Goal: Task Accomplishment & Management: Use online tool/utility

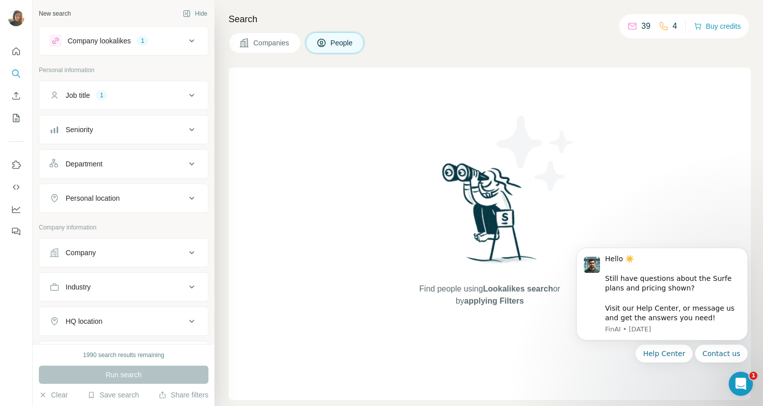
click at [124, 99] on div "Job title 1" at bounding box center [117, 95] width 136 height 10
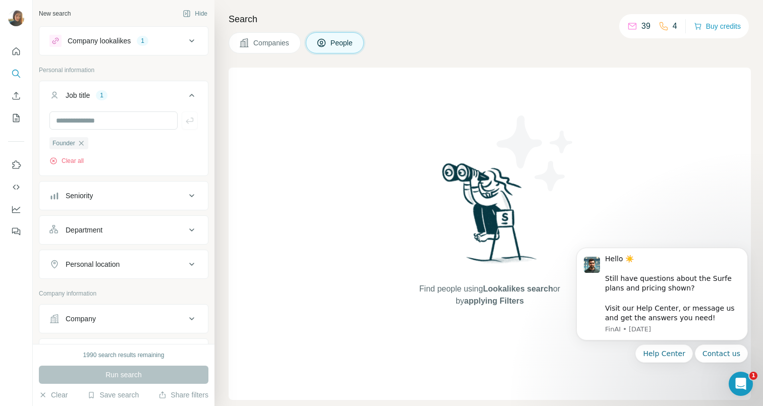
click at [191, 97] on icon at bounding box center [192, 95] width 12 height 12
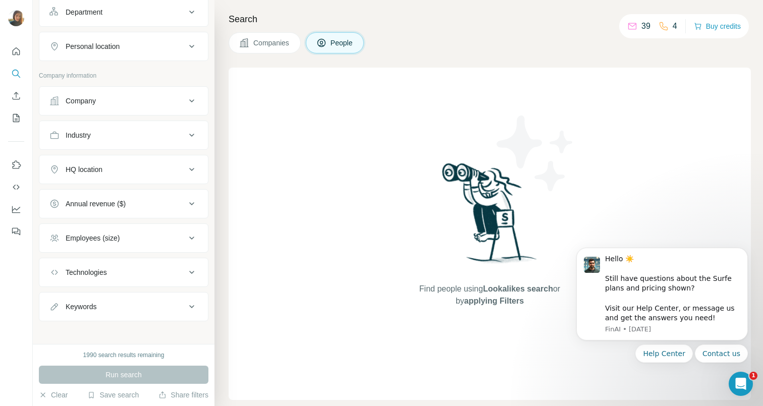
scroll to position [158, 0]
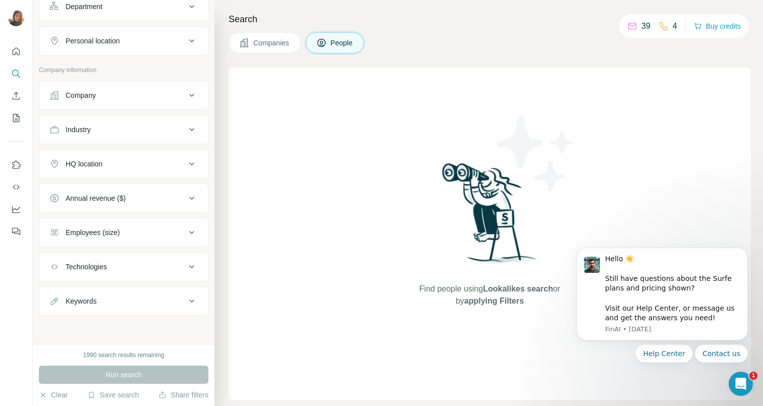
click at [96, 204] on button "Annual revenue ($)" at bounding box center [123, 198] width 169 height 24
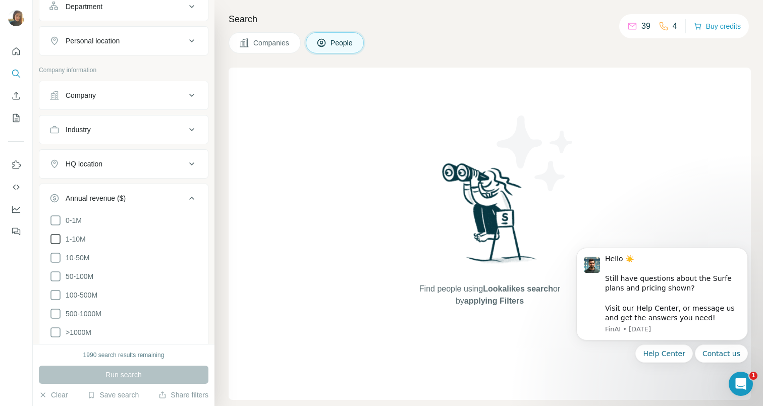
click at [75, 240] on span "1-10M" at bounding box center [74, 239] width 24 height 10
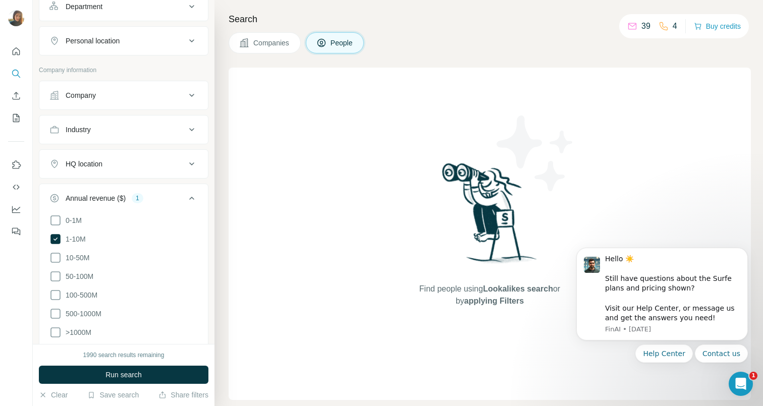
click at [99, 359] on div "1990 search results remaining" at bounding box center [123, 355] width 81 height 9
click at [99, 366] on button "Run search" at bounding box center [124, 375] width 170 height 18
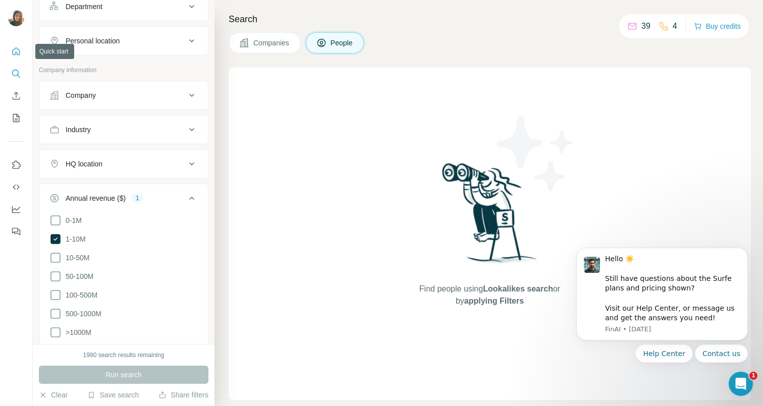
click at [21, 49] on icon "Quick start" at bounding box center [16, 51] width 10 height 10
